Goal: Information Seeking & Learning: Learn about a topic

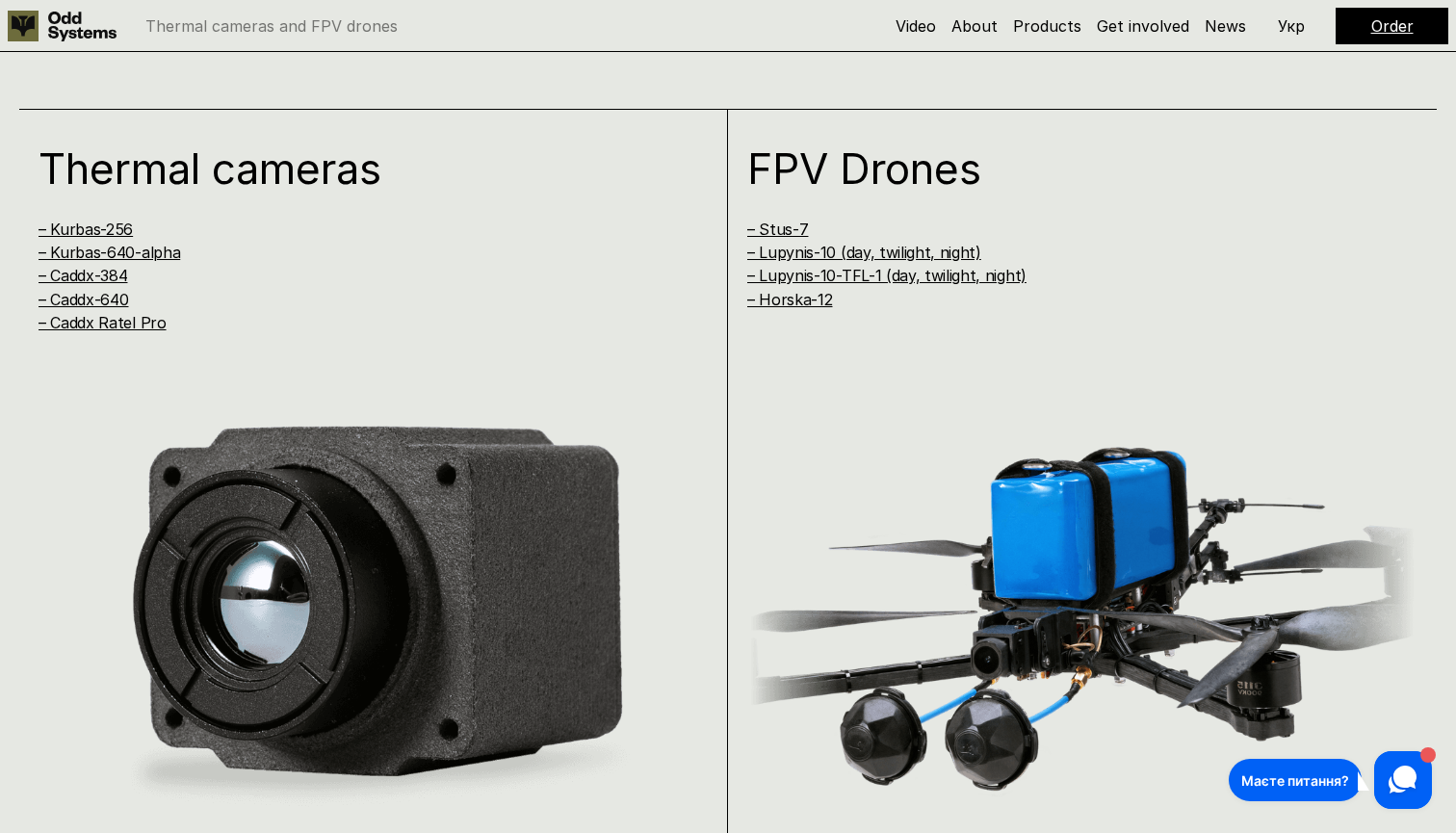
scroll to position [1719, 0]
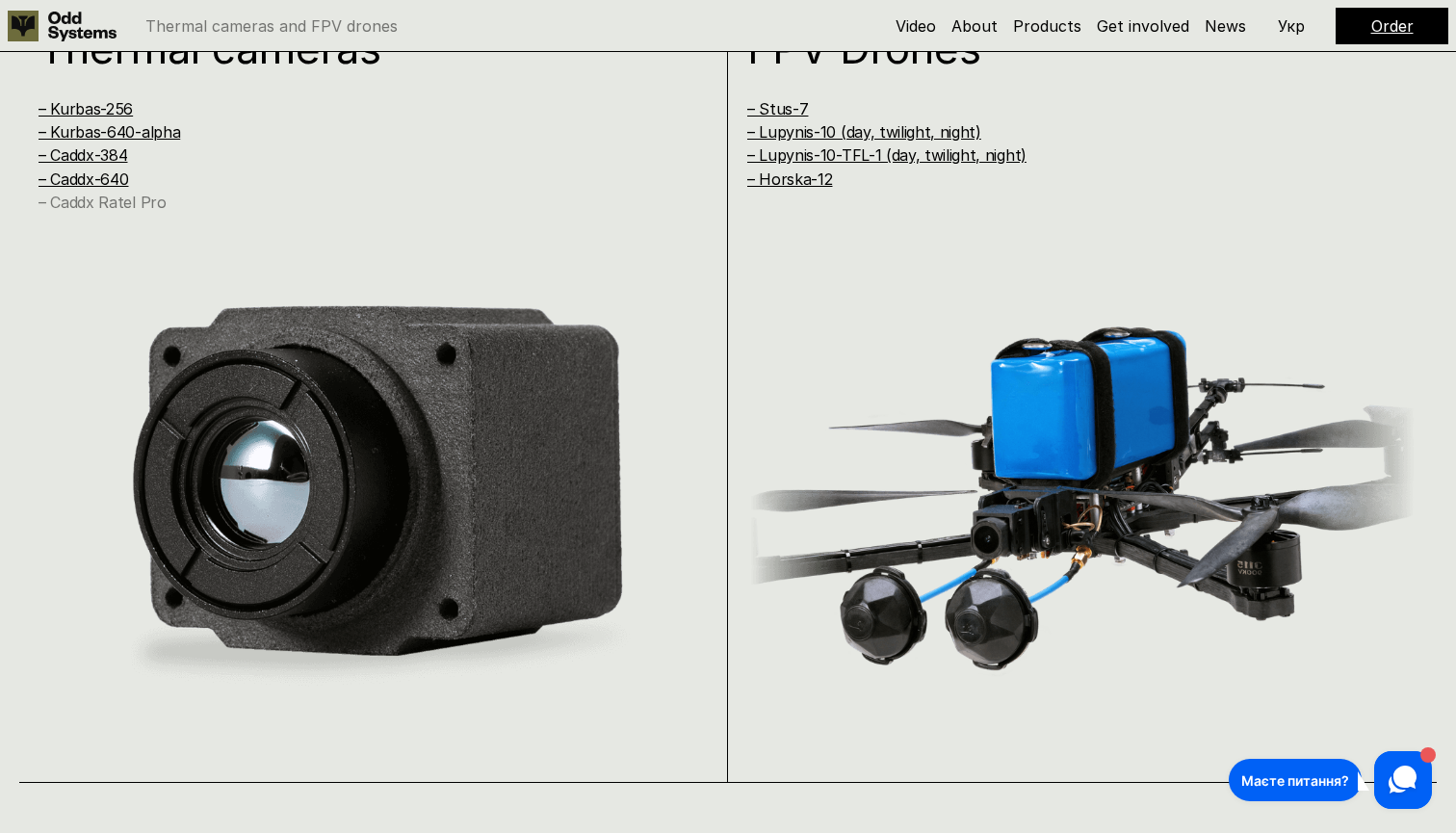
click at [120, 203] on link "– Caddx Ratel Pro" at bounding box center [103, 202] width 128 height 20
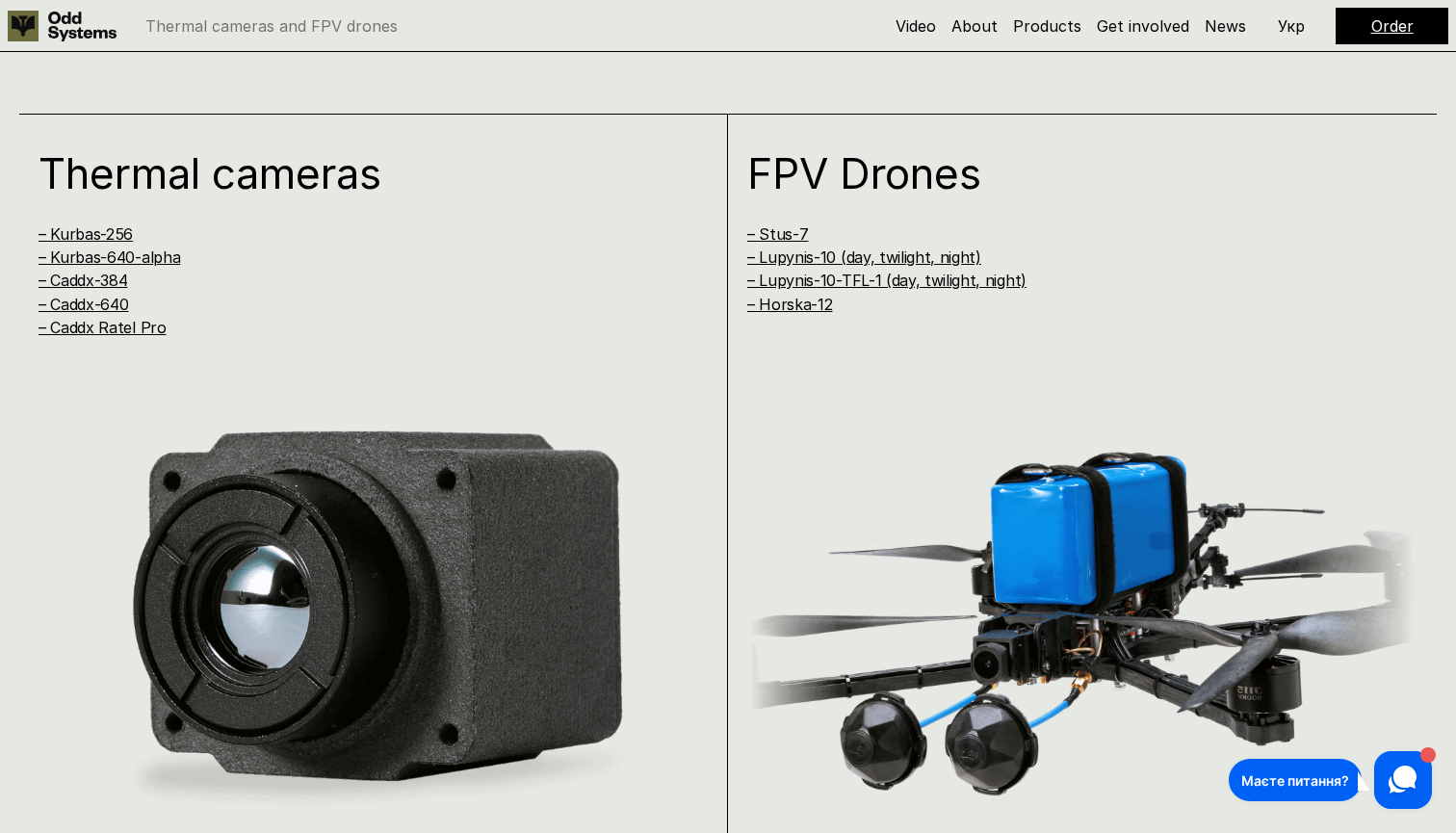
scroll to position [1531, 0]
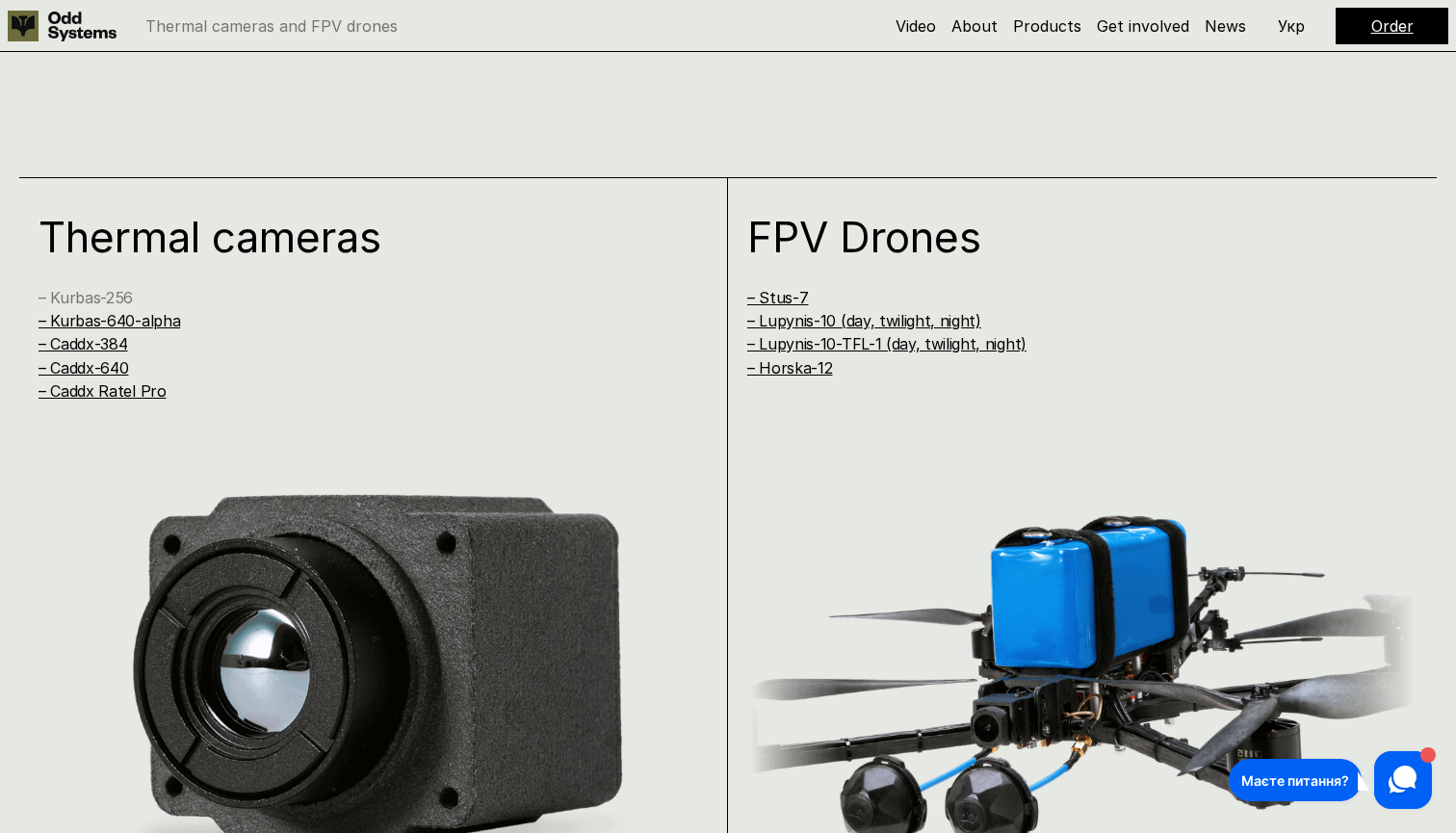
click at [127, 292] on link "– Kurbas-256" at bounding box center [86, 298] width 95 height 20
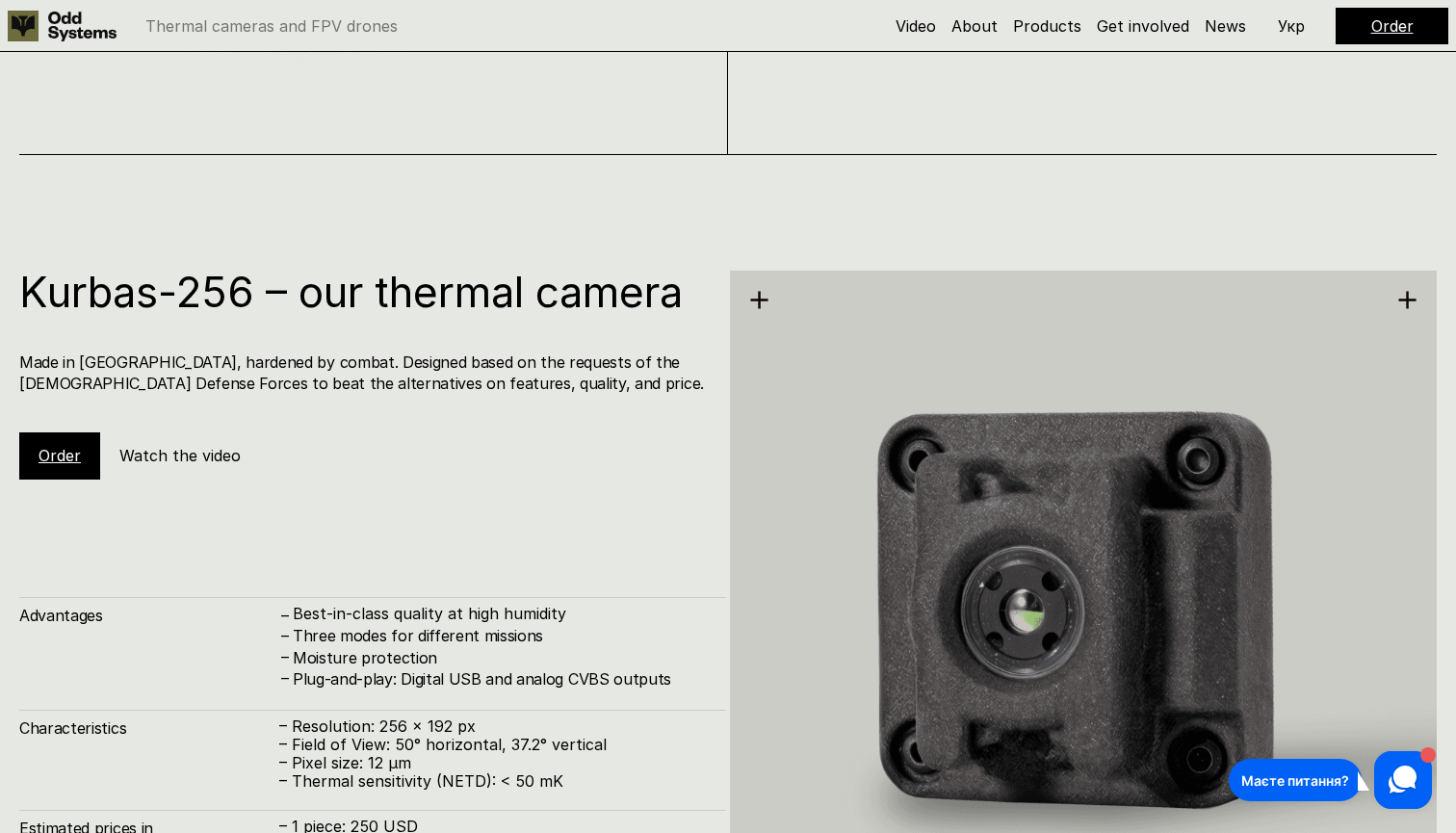
scroll to position [2502, 0]
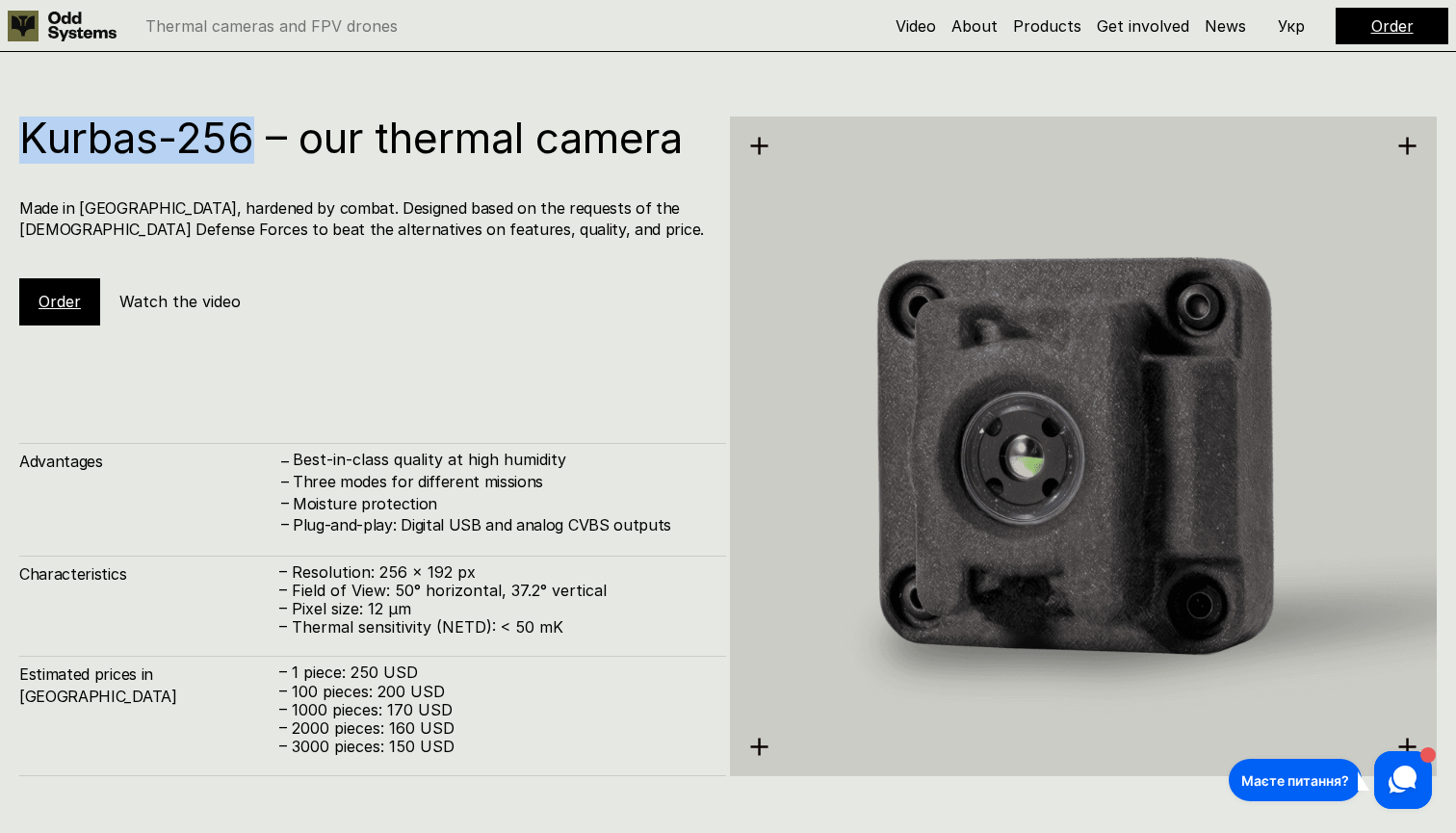
drag, startPoint x: 260, startPoint y: 148, endPoint x: 15, endPoint y: 148, distance: 245.0
click at [15, 148] on div "Kurbas-256 – our thermal camera Made in [GEOGRAPHIC_DATA], hardened by combat. …" at bounding box center [728, 417] width 1456 height 833
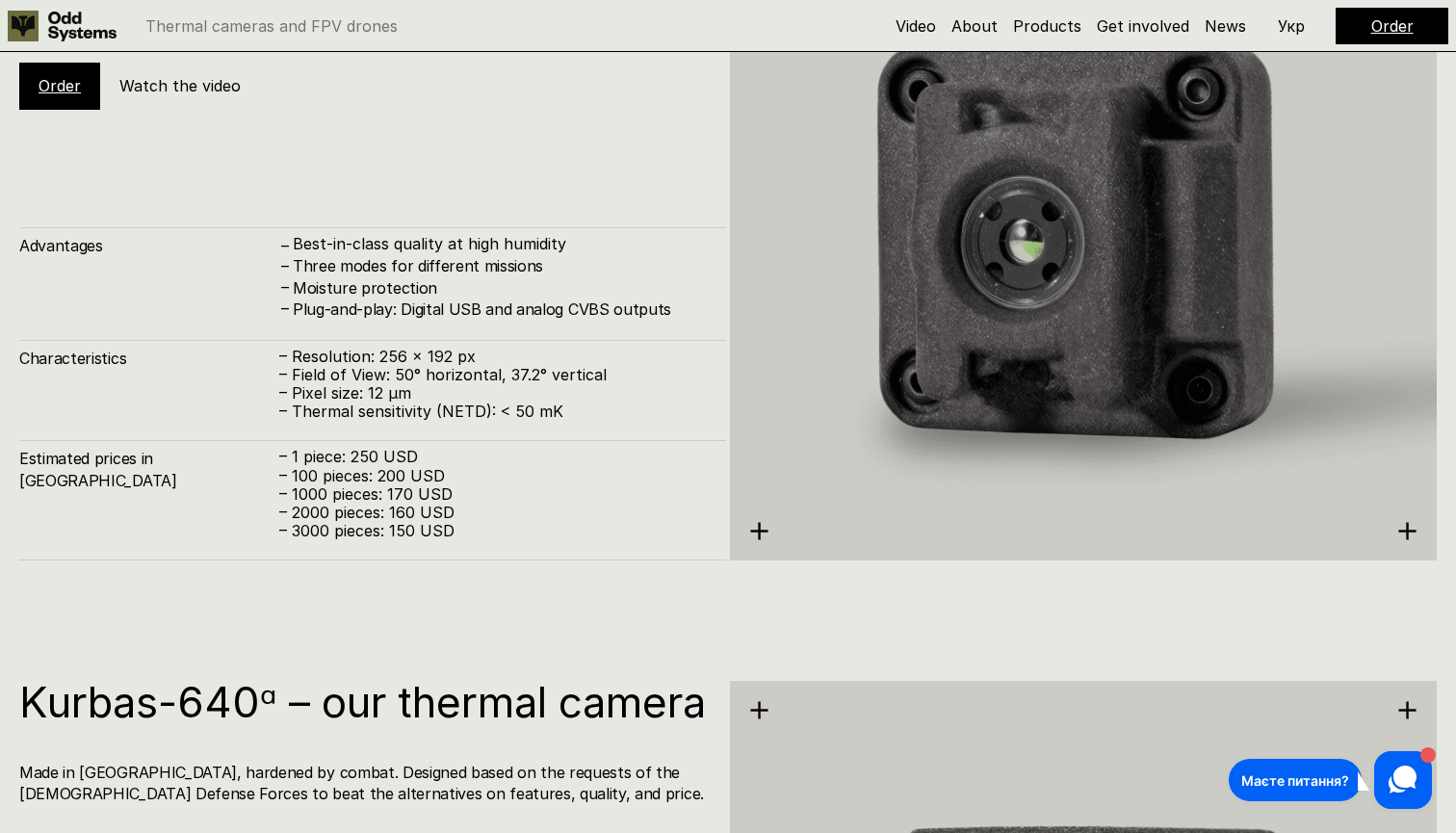
click at [1403, 530] on use at bounding box center [1408, 531] width 18 height 18
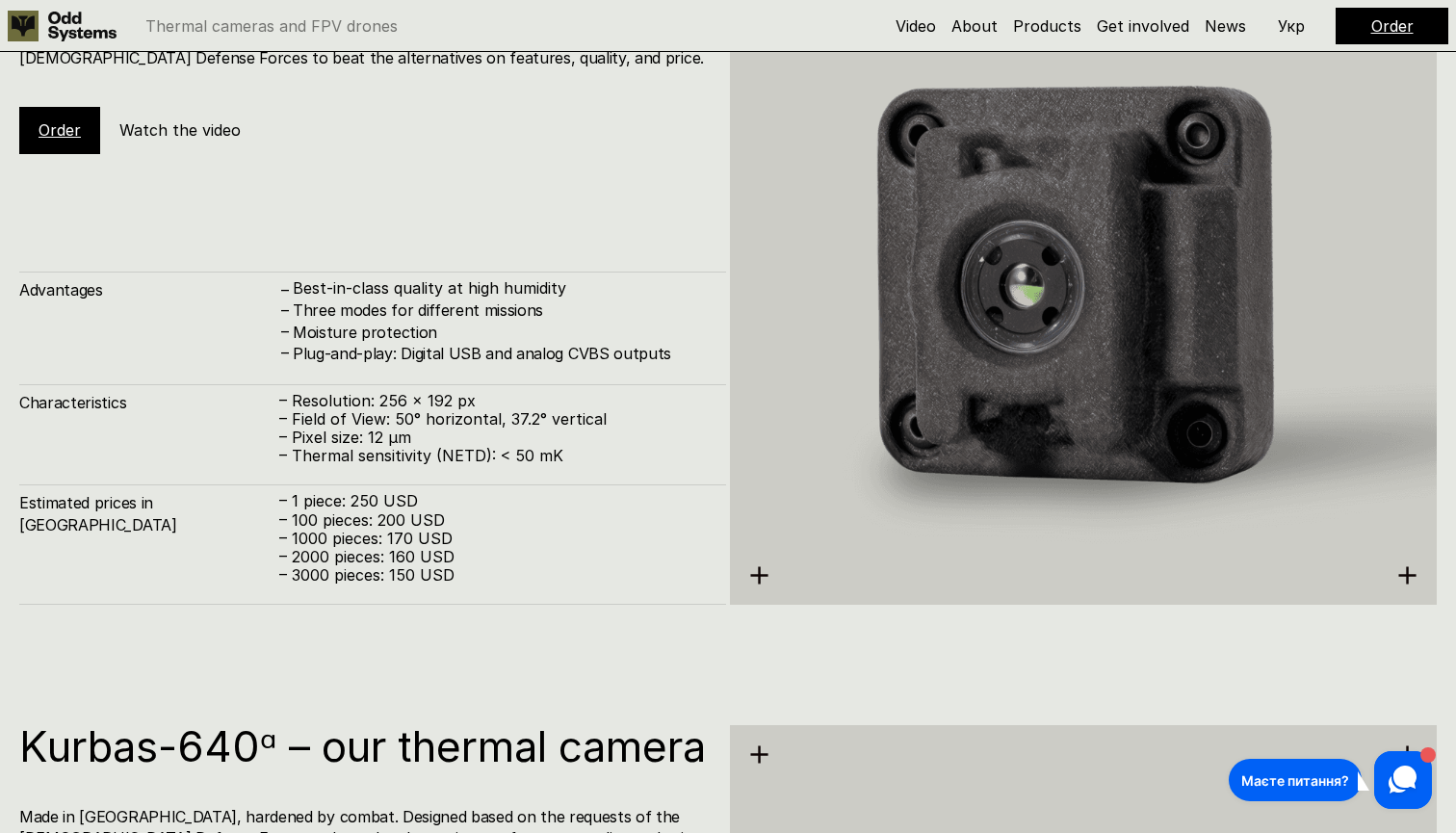
scroll to position [2674, 0]
click at [1124, 30] on link "Get involved" at bounding box center [1143, 27] width 93 height 20
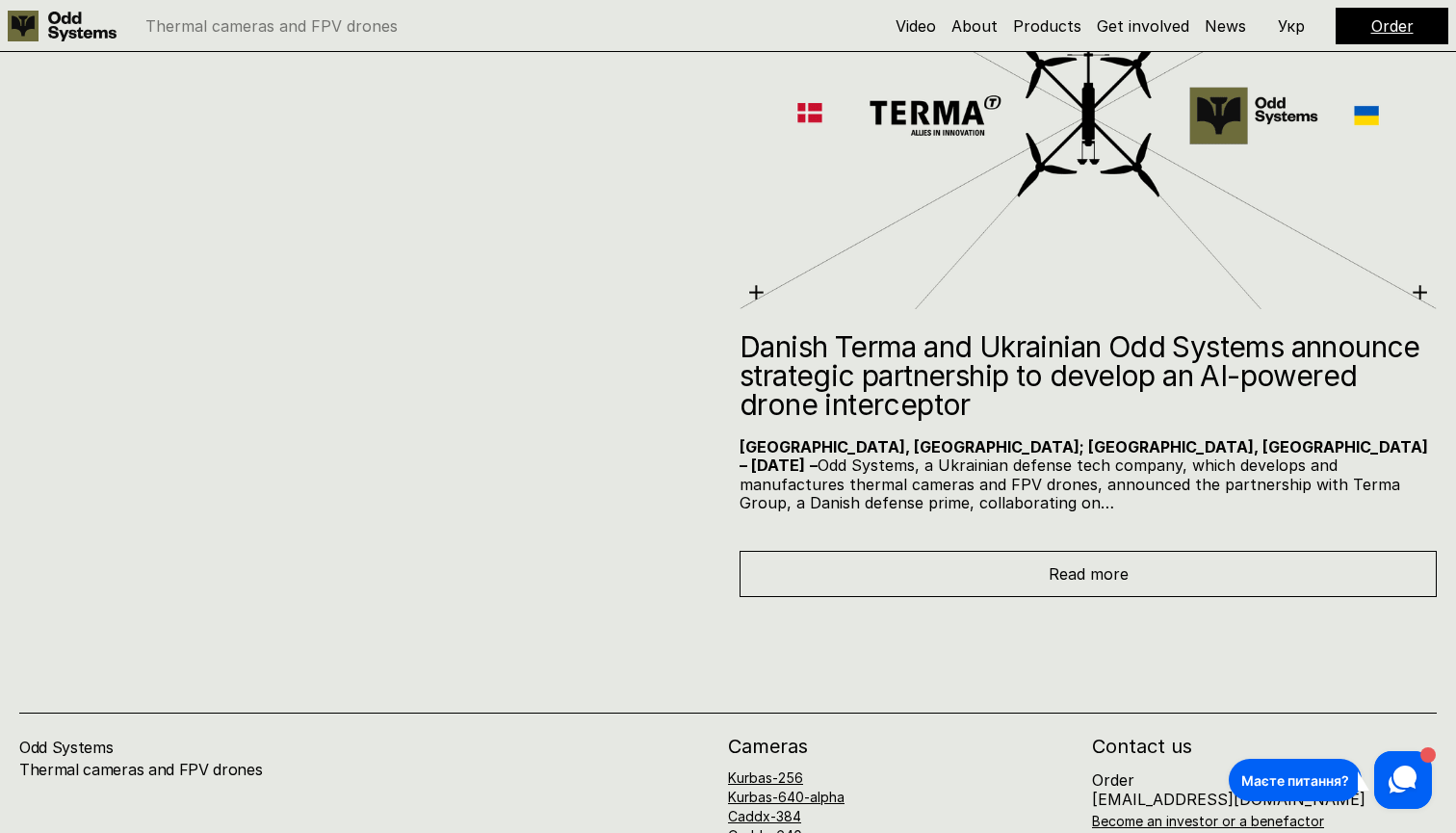
scroll to position [11128, 0]
click at [945, 550] on div "Read more" at bounding box center [1088, 572] width 697 height 46
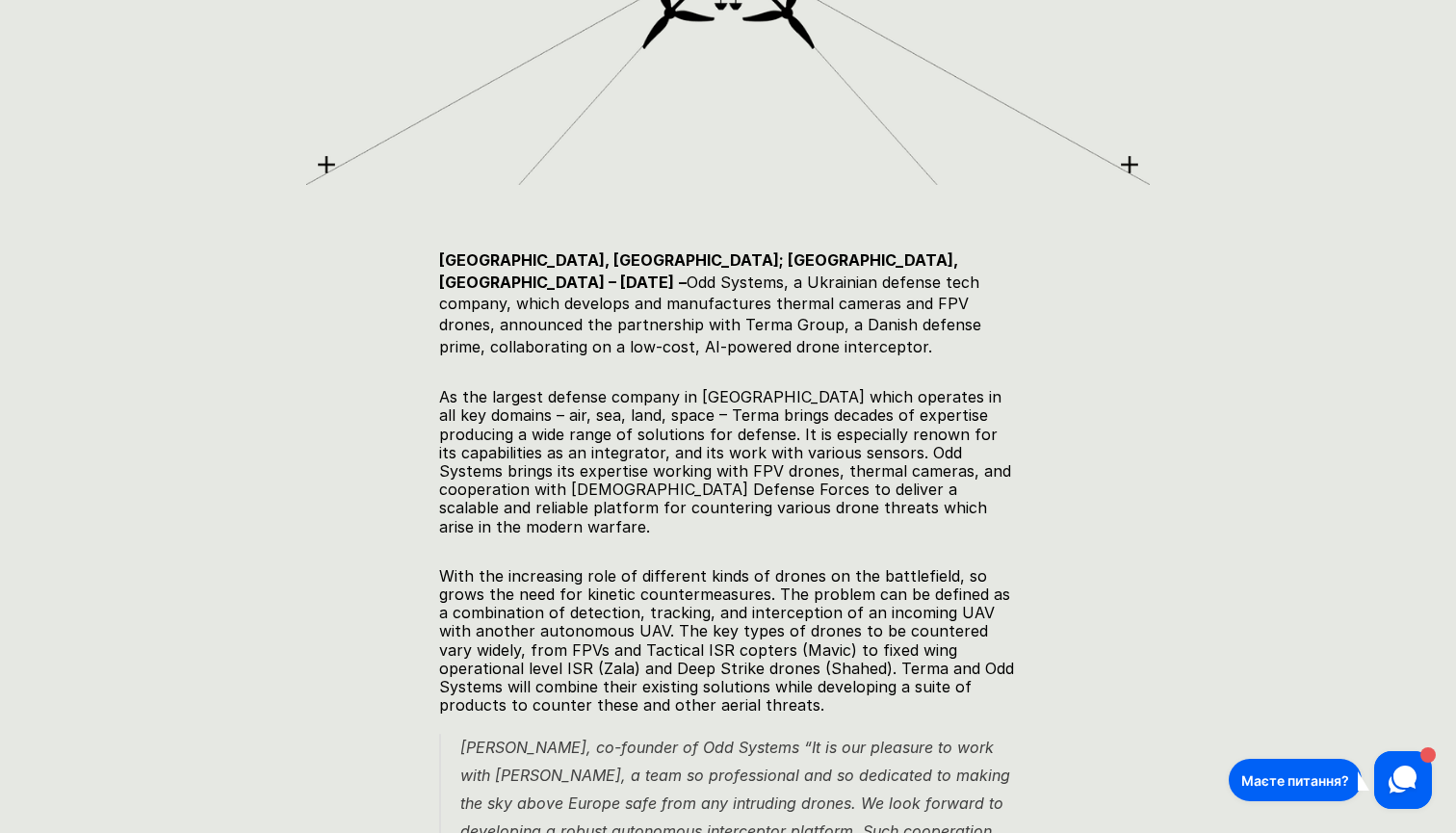
scroll to position [826, 0]
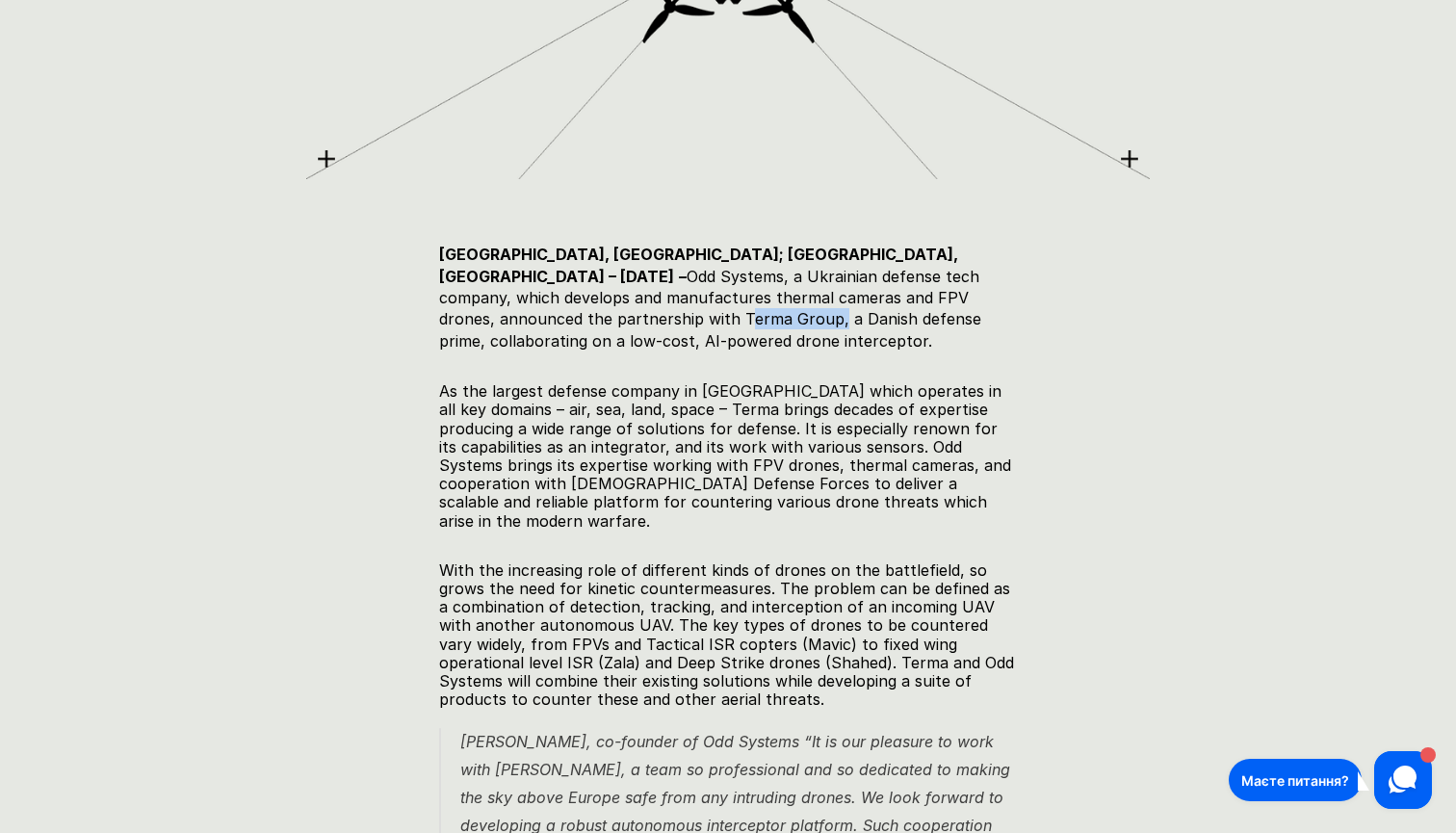
drag, startPoint x: 868, startPoint y: 290, endPoint x: 960, endPoint y: 291, distance: 92.0
click at [960, 291] on h5 "[GEOGRAPHIC_DATA], [GEOGRAPHIC_DATA]; [GEOGRAPHIC_DATA], [GEOGRAPHIC_DATA] – [D…" at bounding box center [728, 297] width 578 height 108
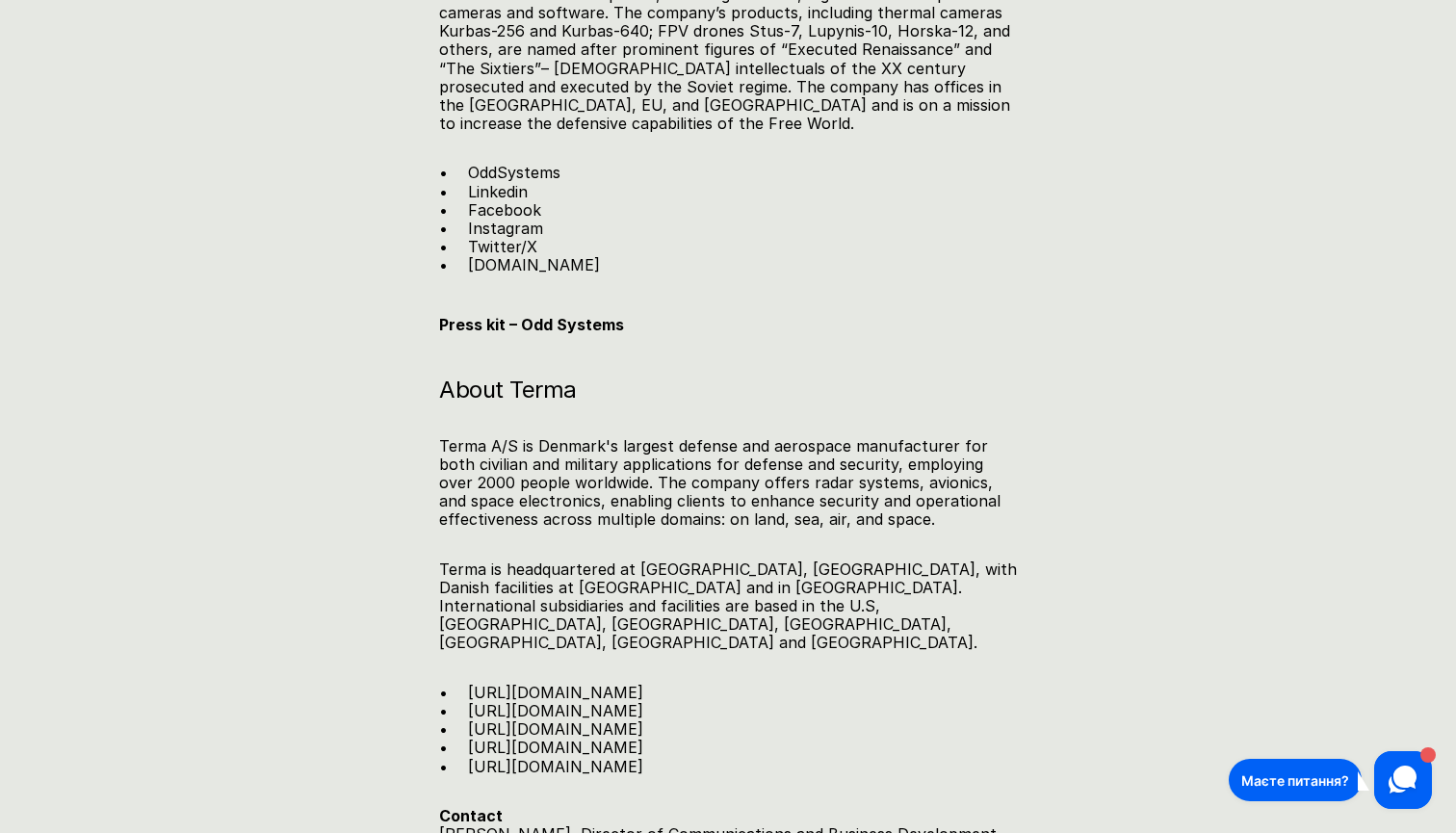
scroll to position [3197, 0]
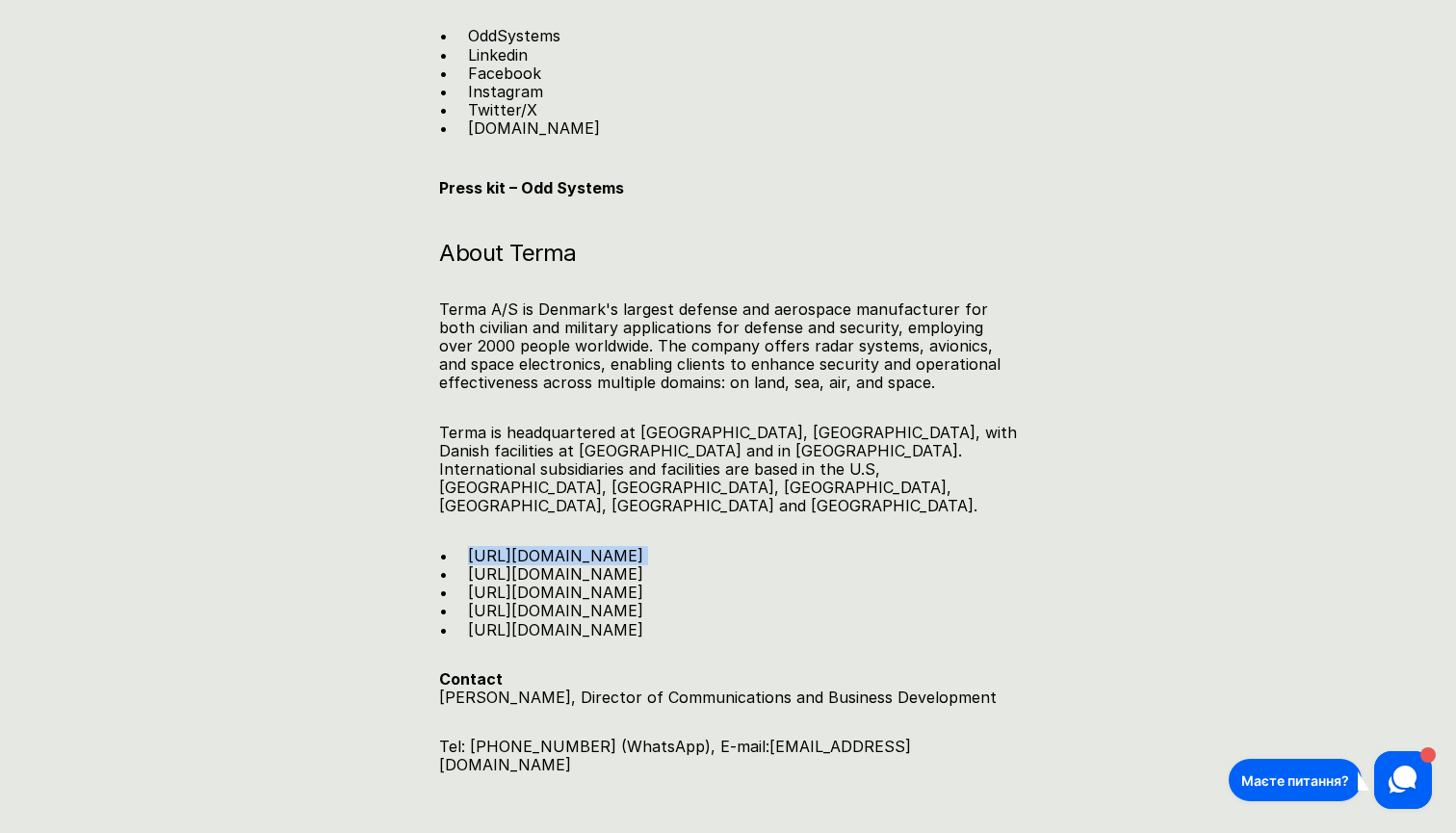
drag, startPoint x: 658, startPoint y: 426, endPoint x: 466, endPoint y: 425, distance: 192.0
click at [466, 547] on ul "[URL][DOMAIN_NAME] [URL][DOMAIN_NAME] [URL][DOMAIN_NAME] [URL][DOMAIN_NAME] [UR…" at bounding box center [728, 593] width 578 height 93
click at [486, 546] on link "[URL][DOMAIN_NAME]" at bounding box center [555, 556] width 176 height 20
